Goal: Information Seeking & Learning: Check status

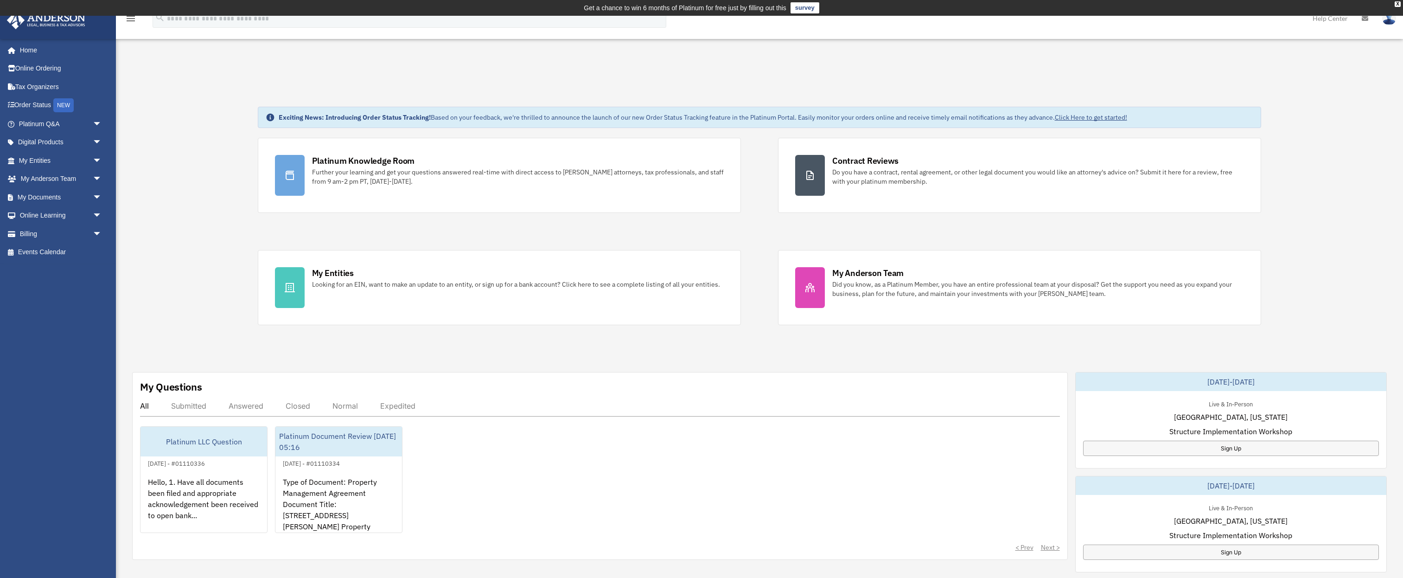
click at [232, 222] on div "Exciting News: Introducing Order Status Tracking! Based on your feedback, we're…" at bounding box center [759, 495] width 1301 height 824
click at [246, 409] on div "Answered" at bounding box center [246, 405] width 35 height 9
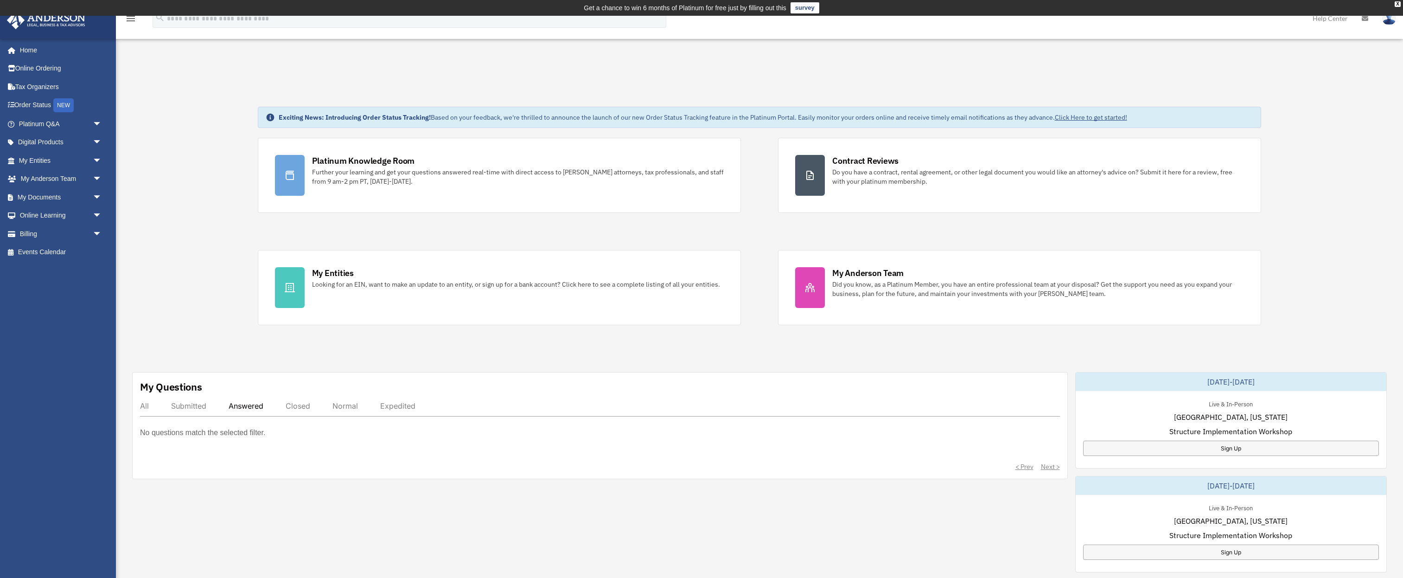
click at [204, 407] on div "Submitted" at bounding box center [188, 405] width 35 height 9
click at [100, 124] on span "arrow_drop_down" at bounding box center [102, 123] width 19 height 19
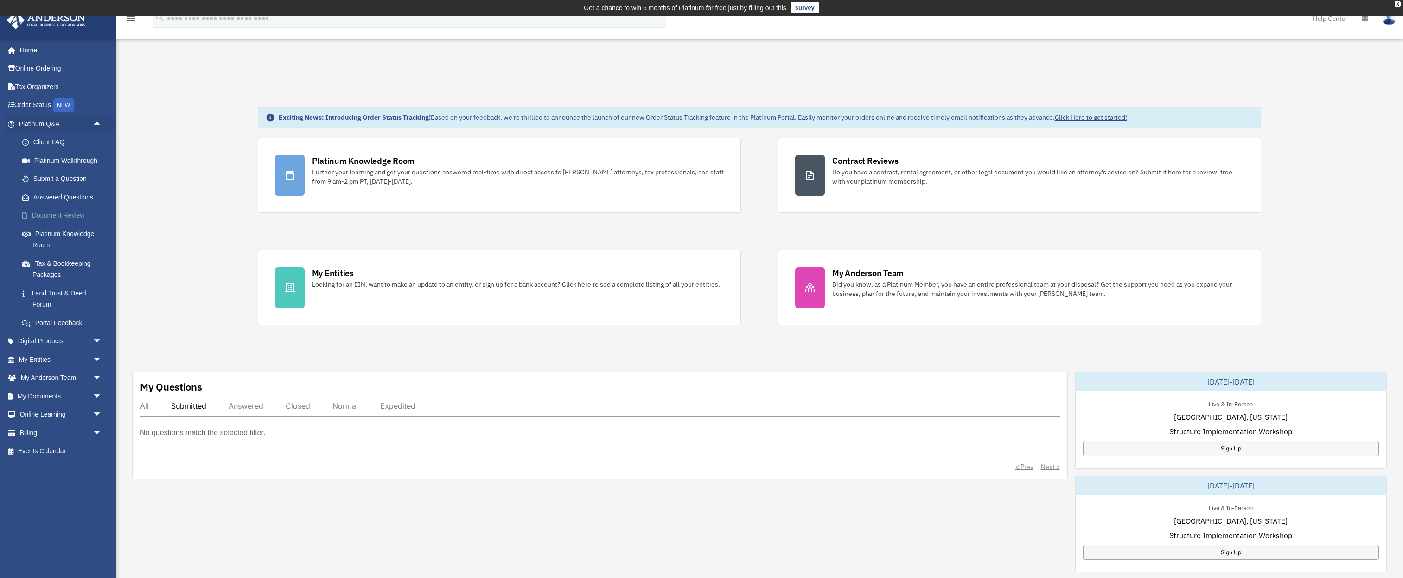
click at [77, 216] on link "Document Review" at bounding box center [64, 215] width 103 height 19
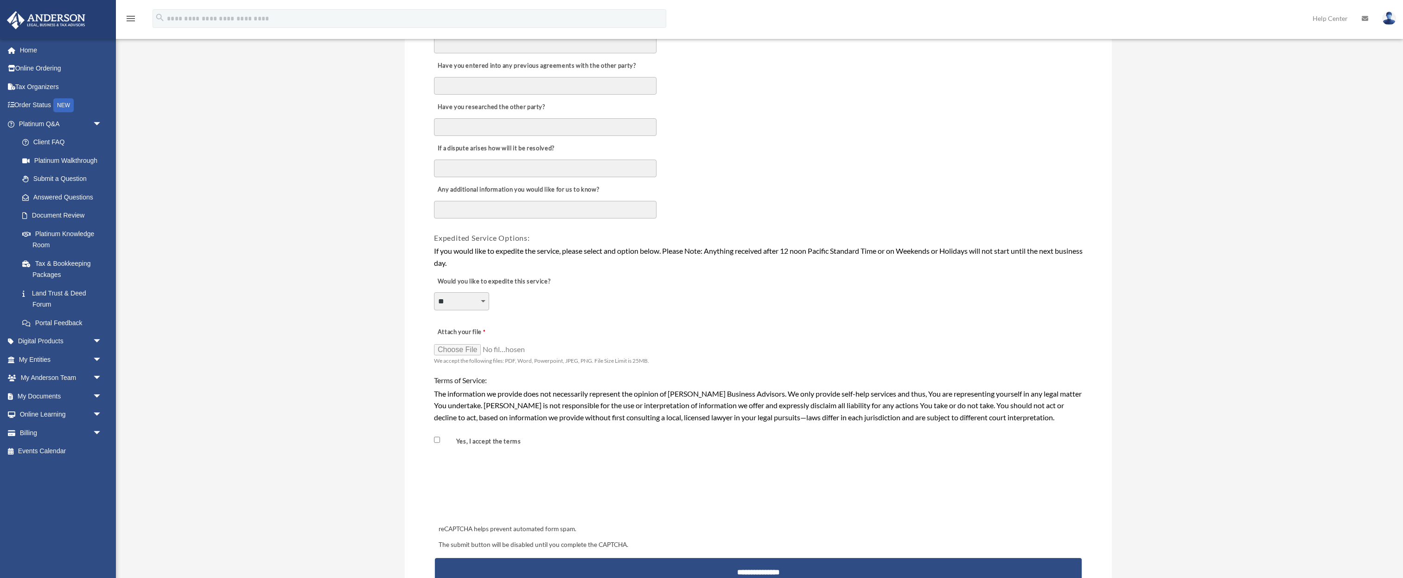
scroll to position [521, 0]
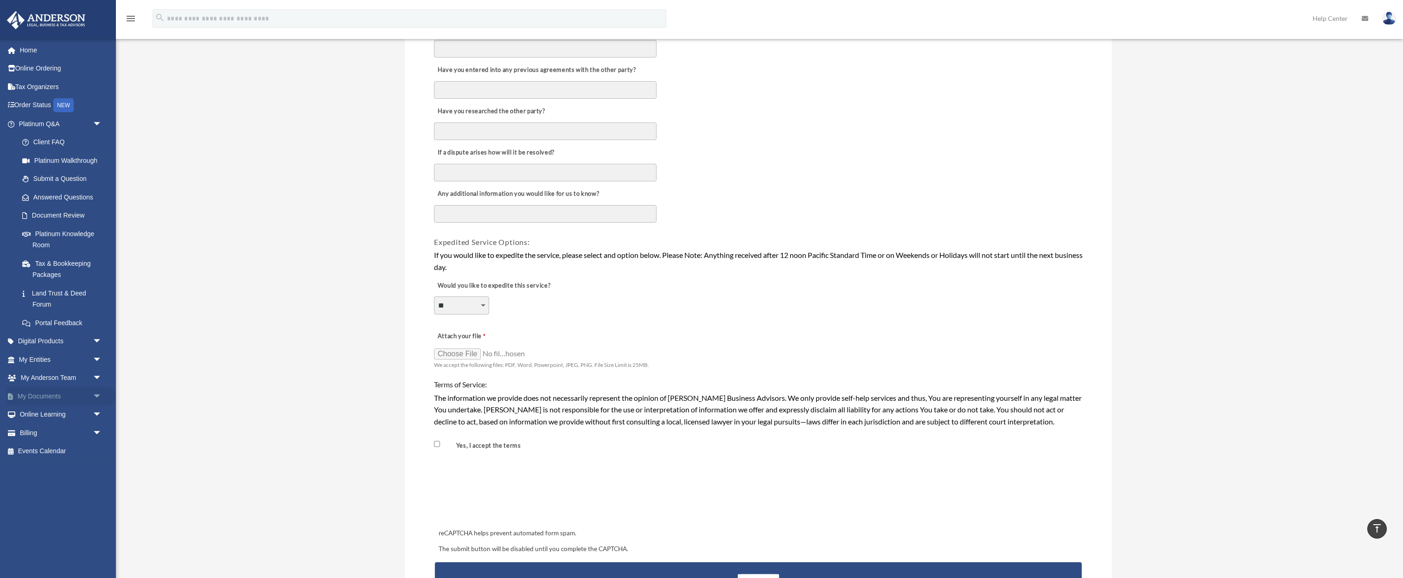
click at [55, 395] on link "My Documents arrow_drop_down" at bounding box center [60, 396] width 109 height 19
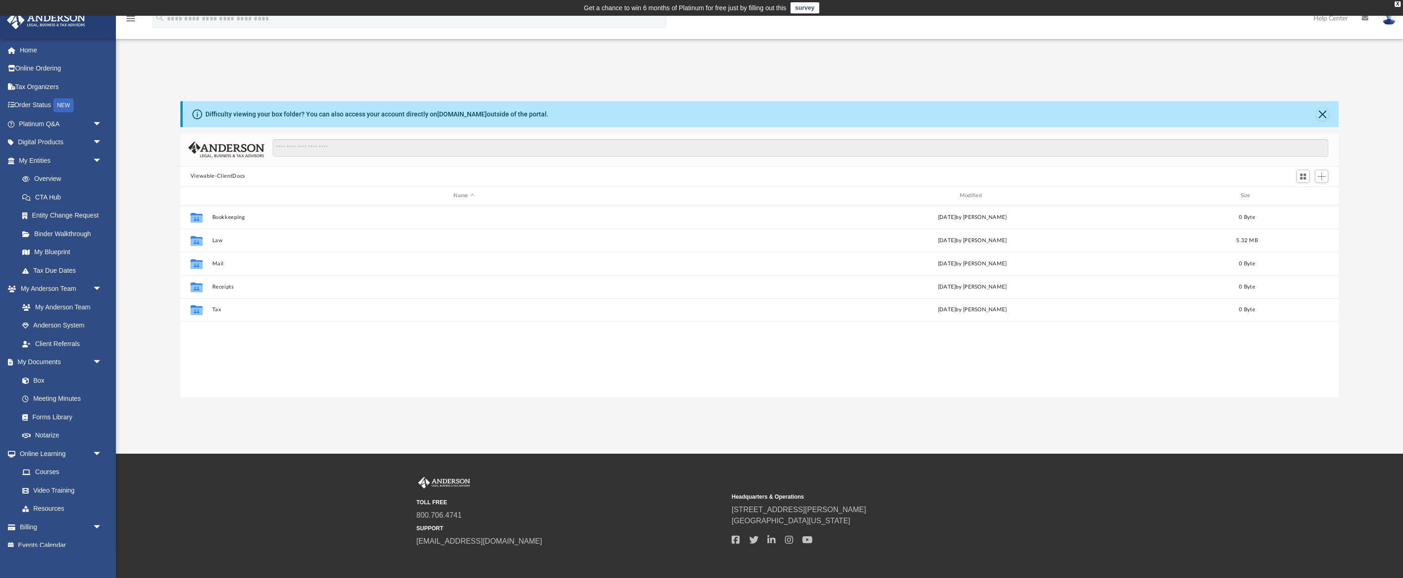
scroll to position [211, 1158]
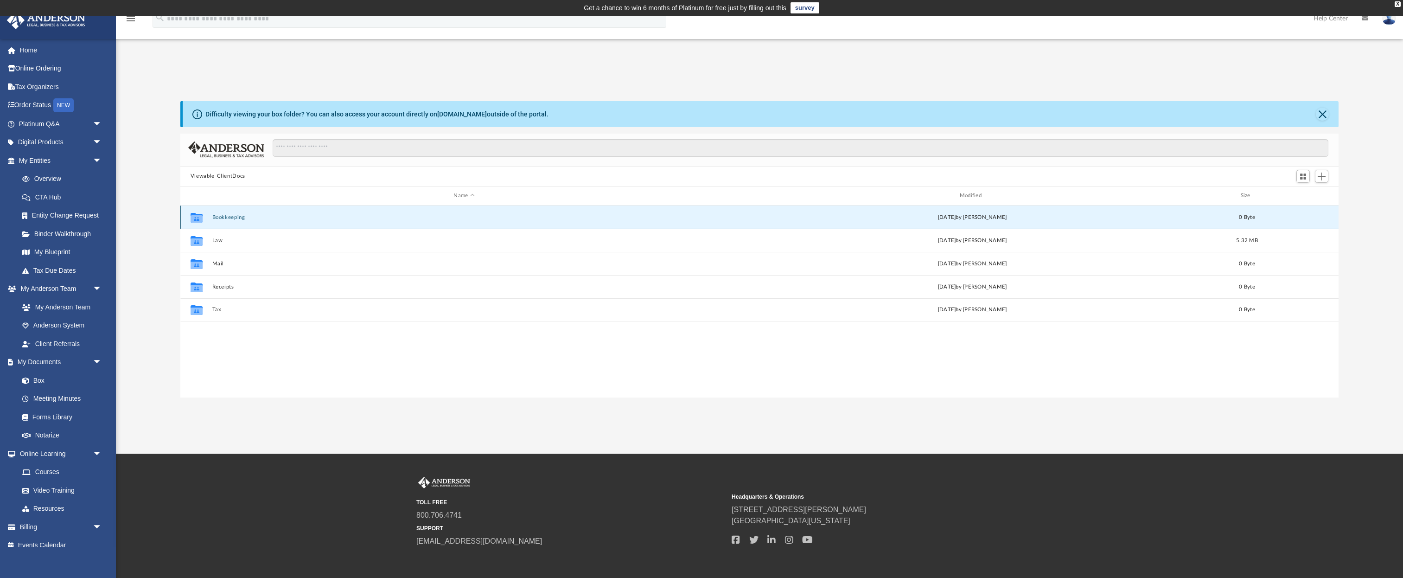
click at [230, 216] on button "Bookkeeping" at bounding box center [464, 217] width 504 height 6
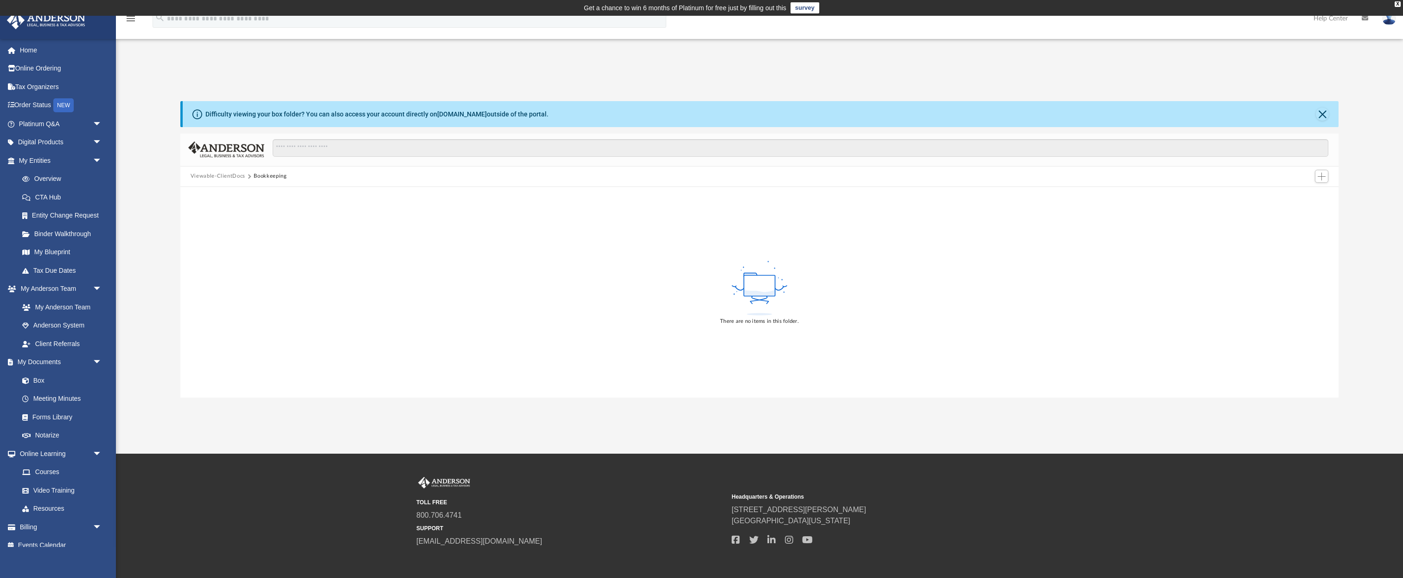
click at [229, 178] on button "Viewable-ClientDocs" at bounding box center [218, 176] width 55 height 8
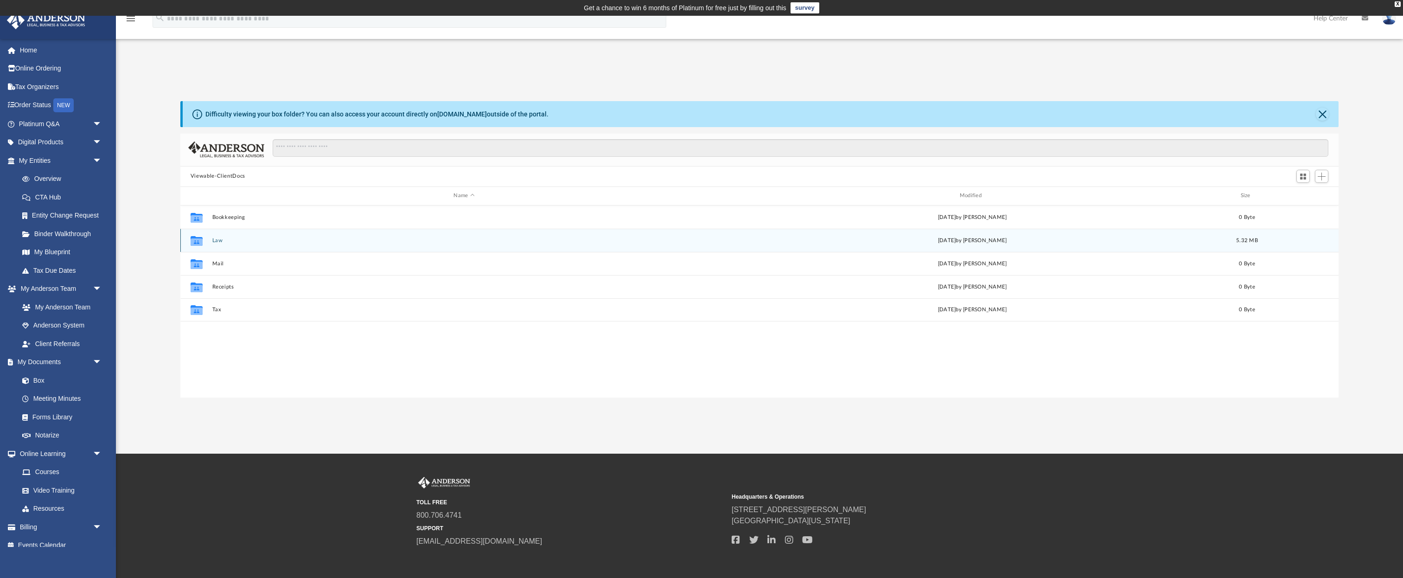
click at [218, 246] on div "Collaborated Folder Law Fri Sep 26 2025 by Claire Seals 5.32 MB" at bounding box center [759, 240] width 1158 height 23
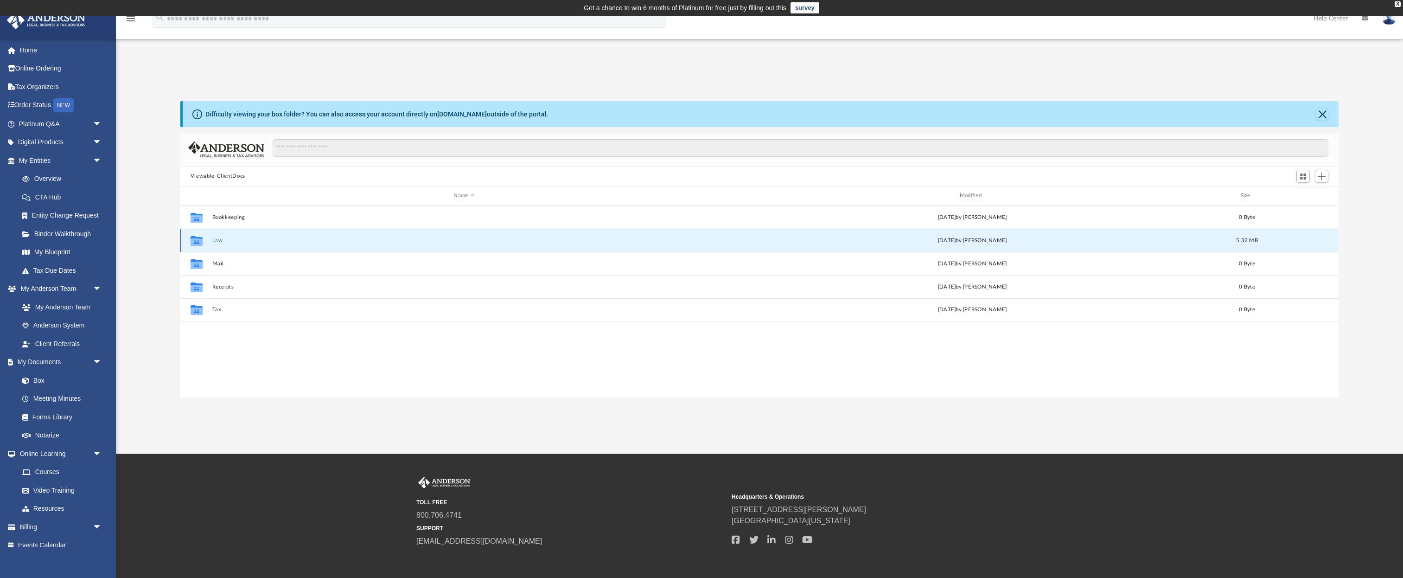
click at [218, 241] on button "Law" at bounding box center [464, 240] width 504 height 6
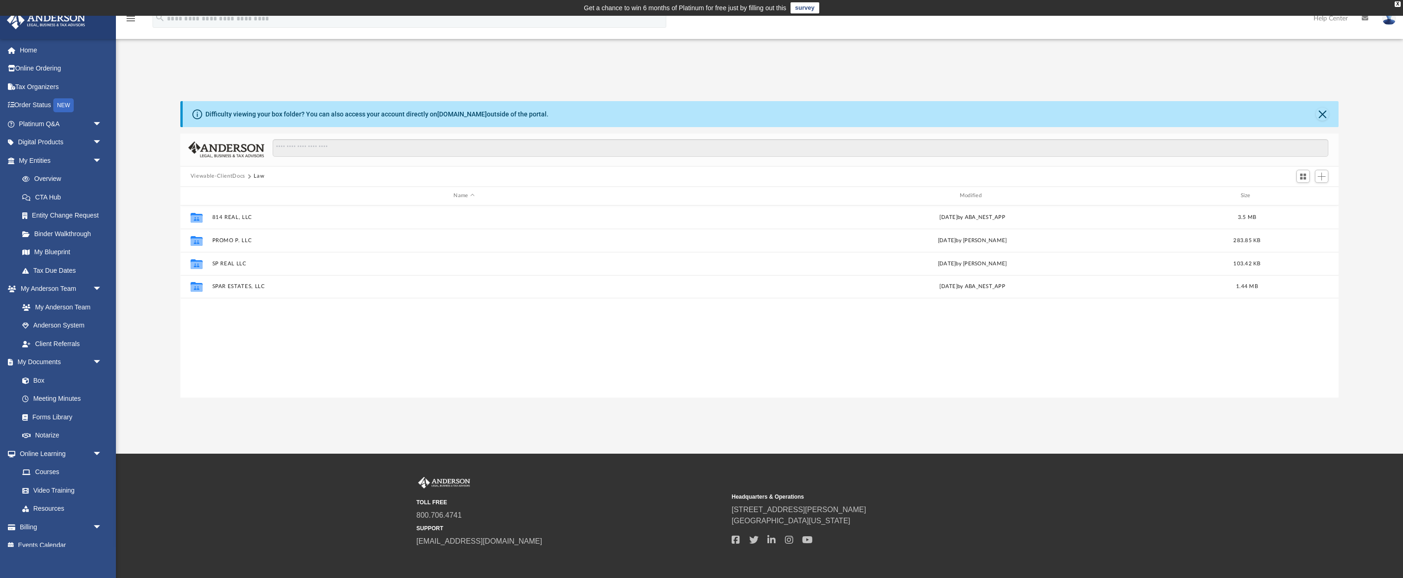
click at [234, 177] on button "Viewable-ClientDocs" at bounding box center [218, 176] width 55 height 8
click at [47, 107] on link "Order Status NEW" at bounding box center [60, 105] width 109 height 19
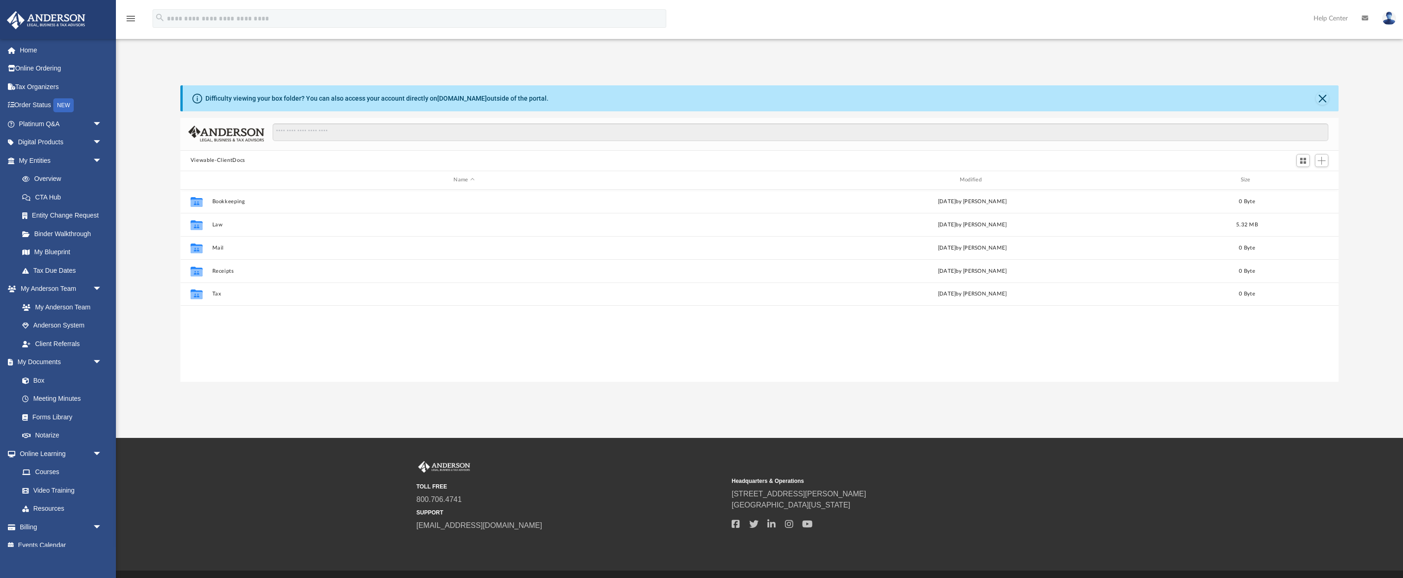
scroll to position [211, 1158]
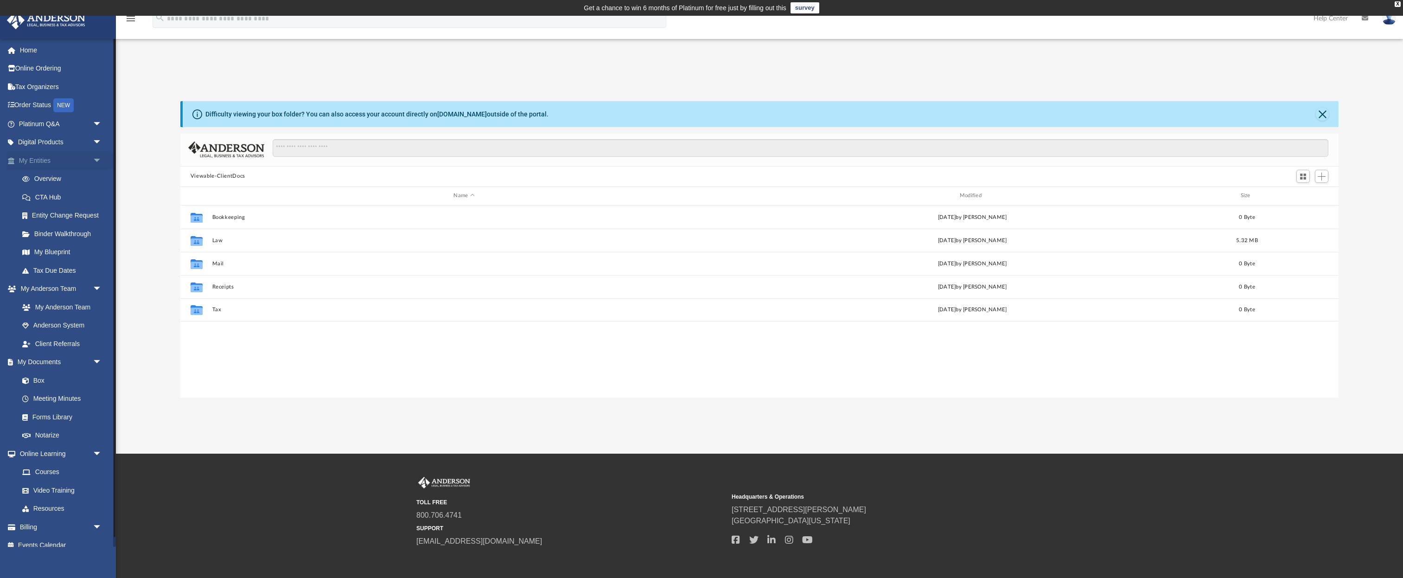
click at [100, 159] on span "arrow_drop_down" at bounding box center [102, 160] width 19 height 19
click at [100, 178] on span "arrow_drop_down" at bounding box center [102, 179] width 19 height 19
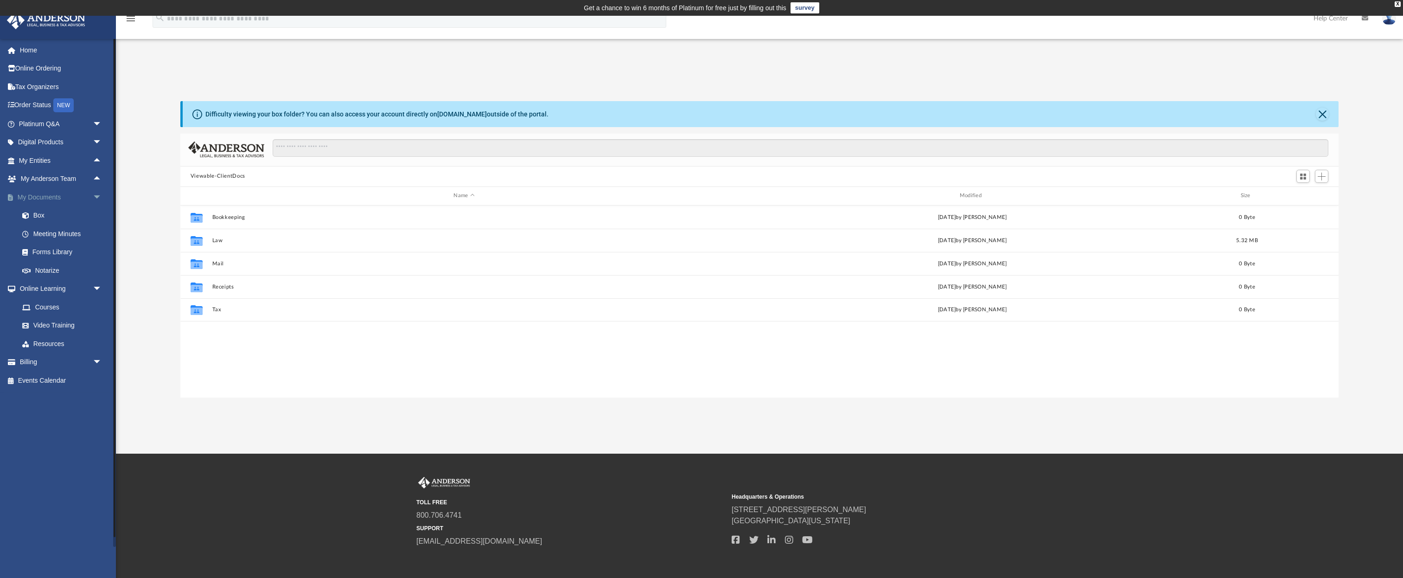
click at [96, 198] on span "arrow_drop_down" at bounding box center [102, 197] width 19 height 19
click at [95, 125] on span "arrow_drop_down" at bounding box center [102, 123] width 19 height 19
click at [64, 194] on link "Answered Questions" at bounding box center [64, 197] width 103 height 19
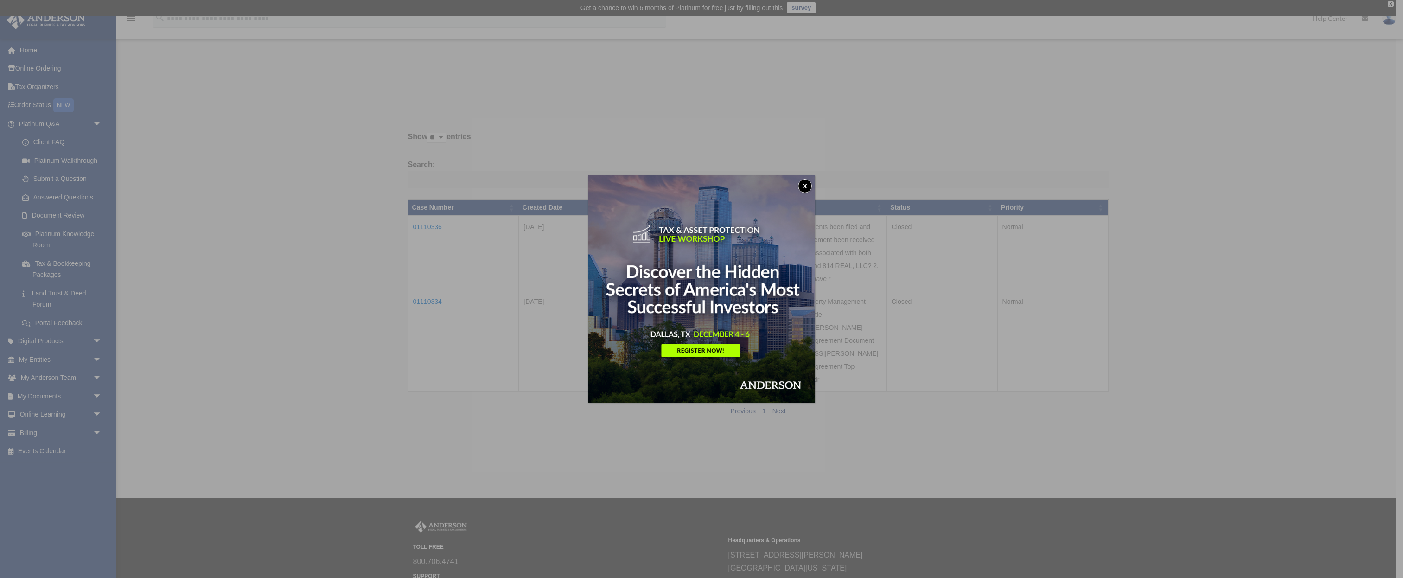
click at [804, 189] on button "x" at bounding box center [805, 186] width 14 height 14
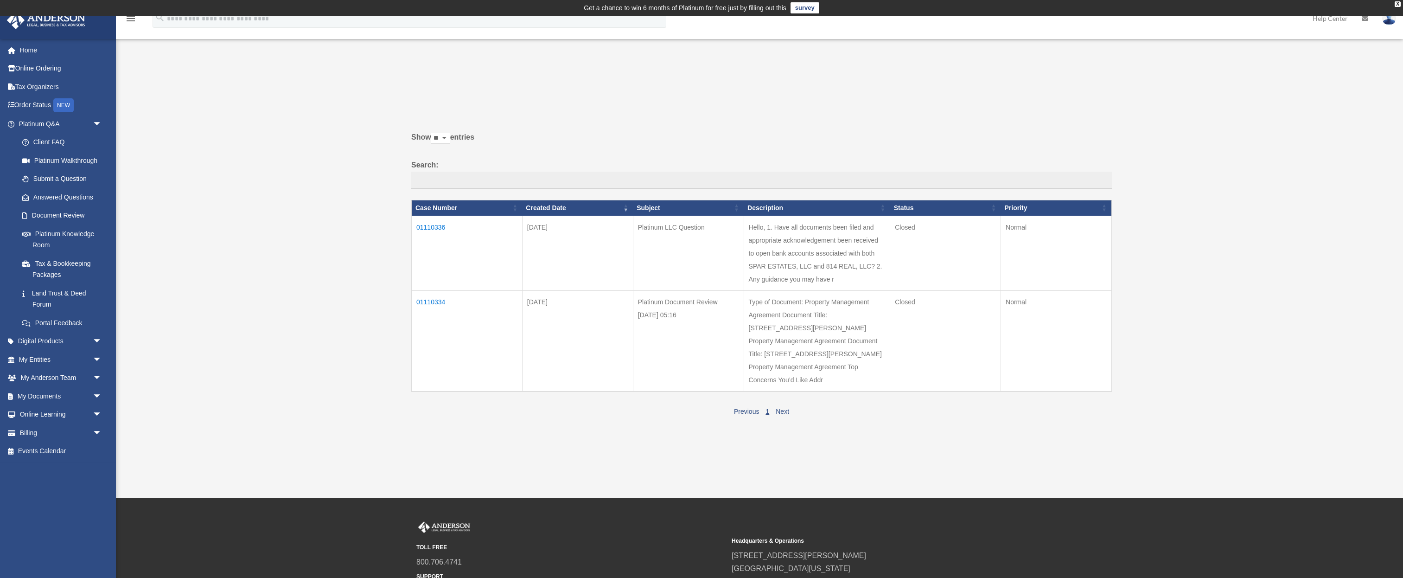
click at [429, 226] on td "01110336" at bounding box center [467, 253] width 111 height 75
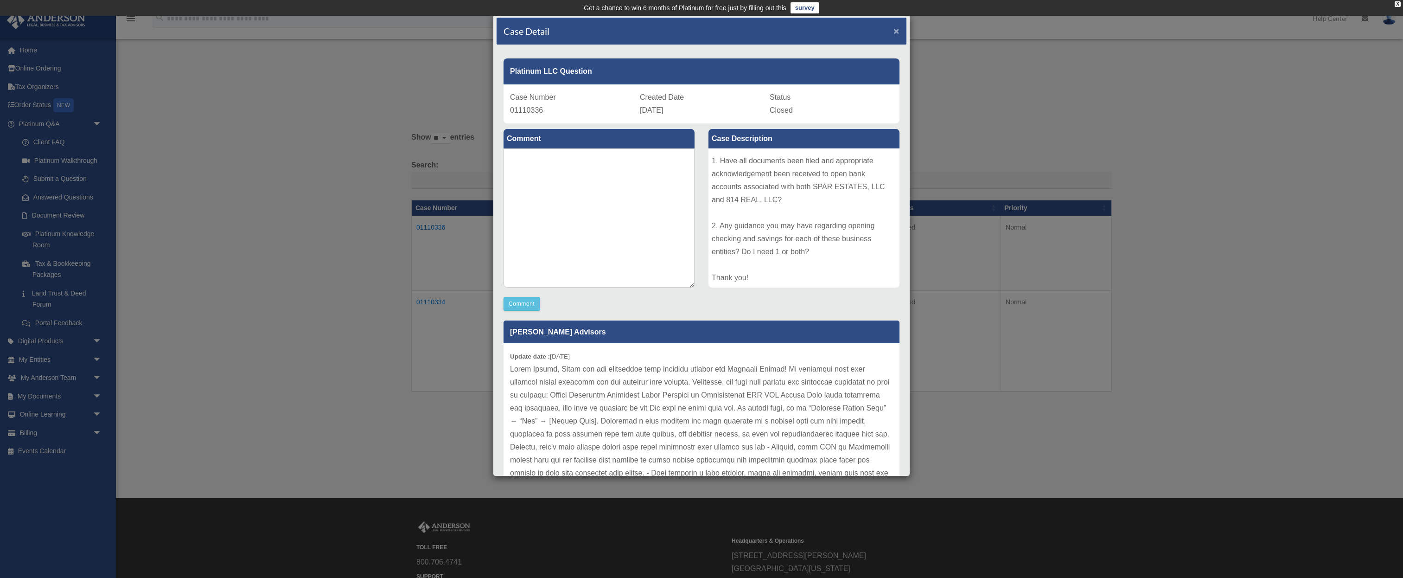
click at [894, 28] on span "×" at bounding box center [896, 30] width 6 height 11
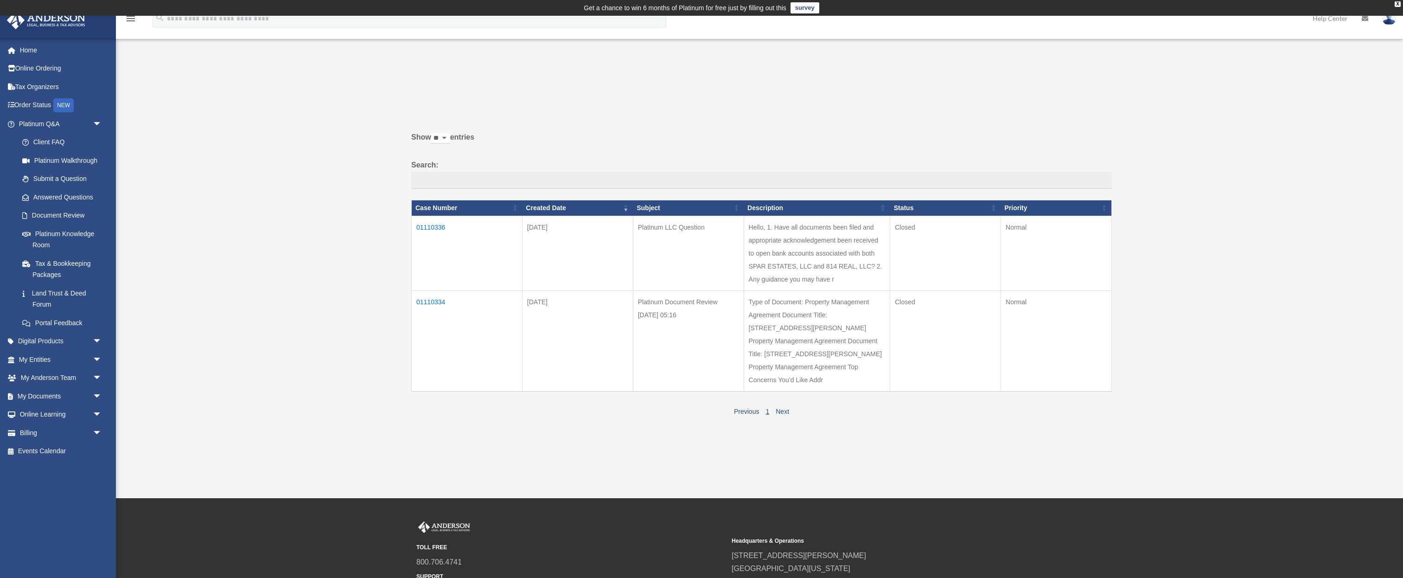
click at [441, 301] on td "01110334" at bounding box center [467, 340] width 111 height 101
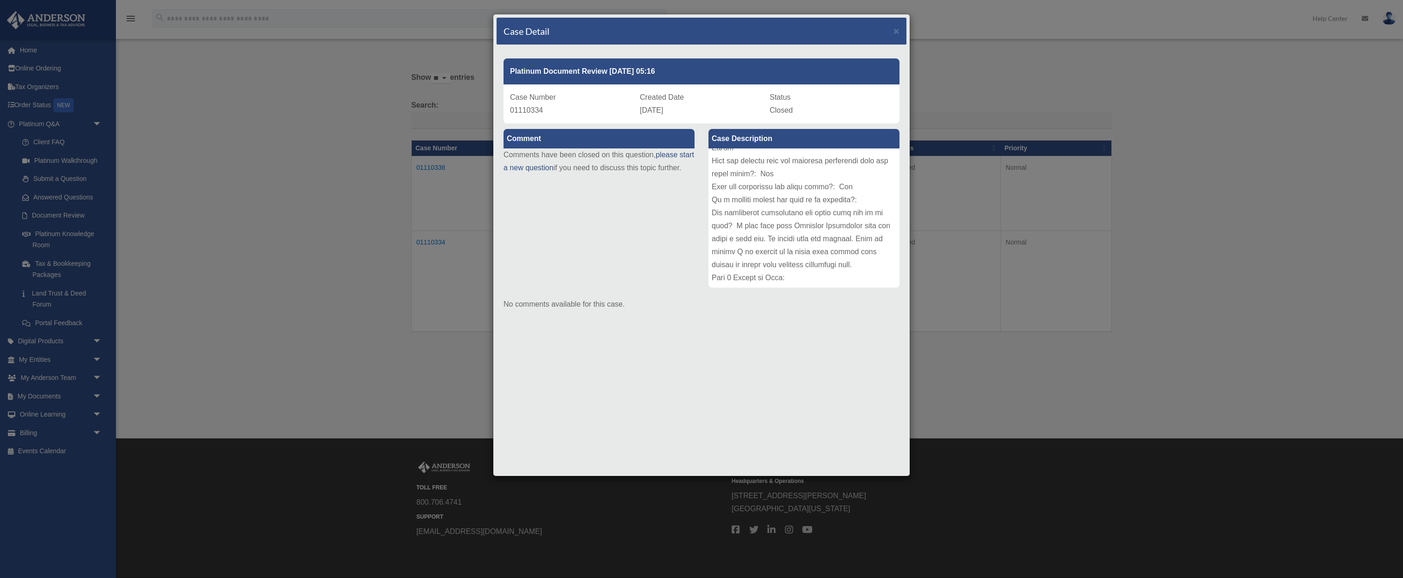
scroll to position [68, 0]
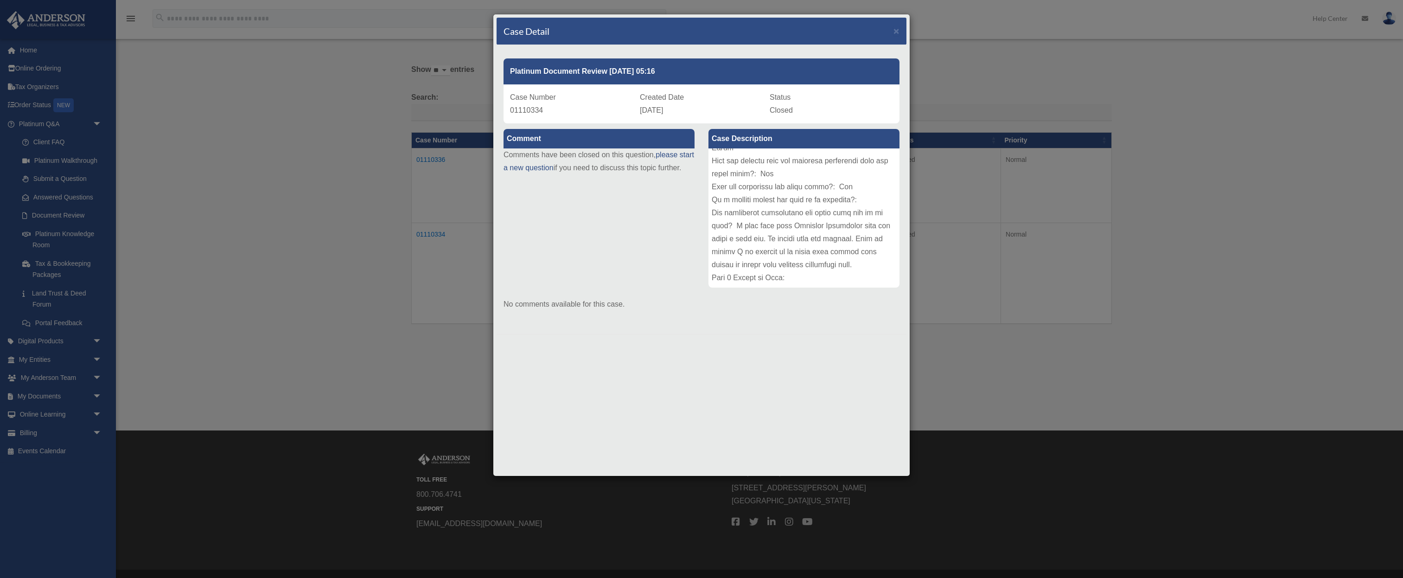
click at [899, 32] on div "Case Detail ×" at bounding box center [701, 31] width 410 height 27
click at [898, 32] on span "×" at bounding box center [896, 30] width 6 height 11
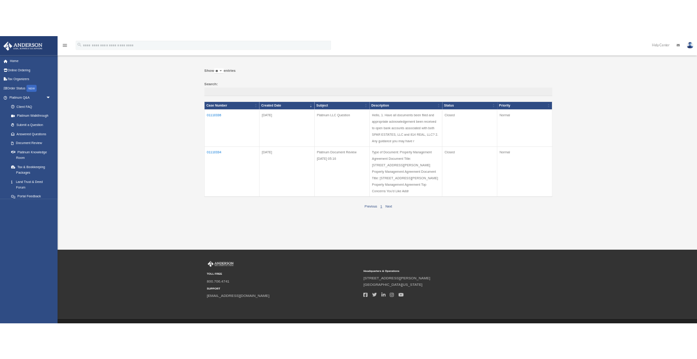
scroll to position [39, 0]
